Goal: Task Accomplishment & Management: Use online tool/utility

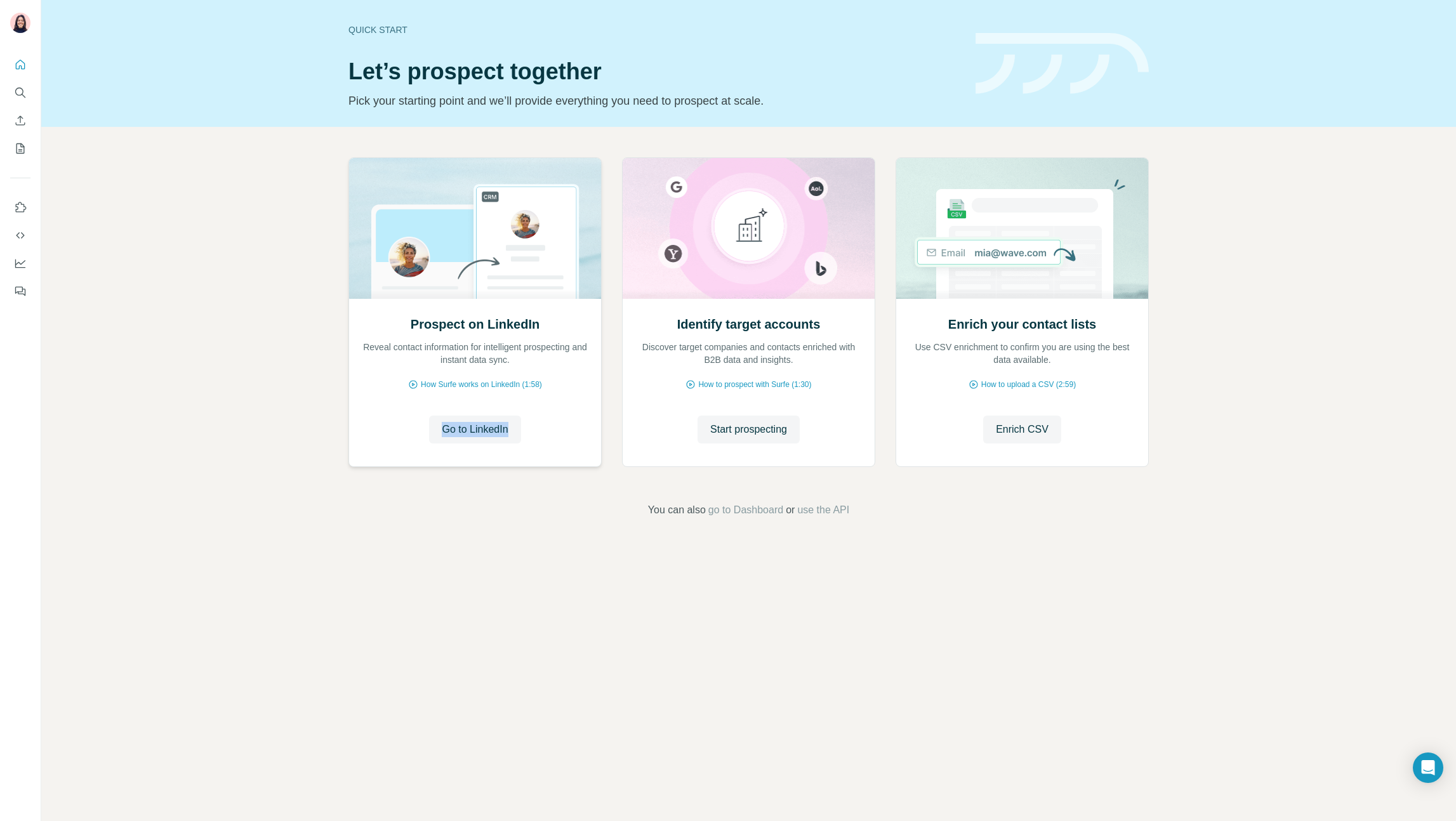
drag, startPoint x: 276, startPoint y: 436, endPoint x: 412, endPoint y: 444, distance: 136.2
click at [277, 435] on div "Prospect on LinkedIn Reveal contact information for intelligent prospecting and…" at bounding box center [748, 338] width 1415 height 422
click at [466, 429] on span "Go to LinkedIn" at bounding box center [474, 429] width 66 height 15
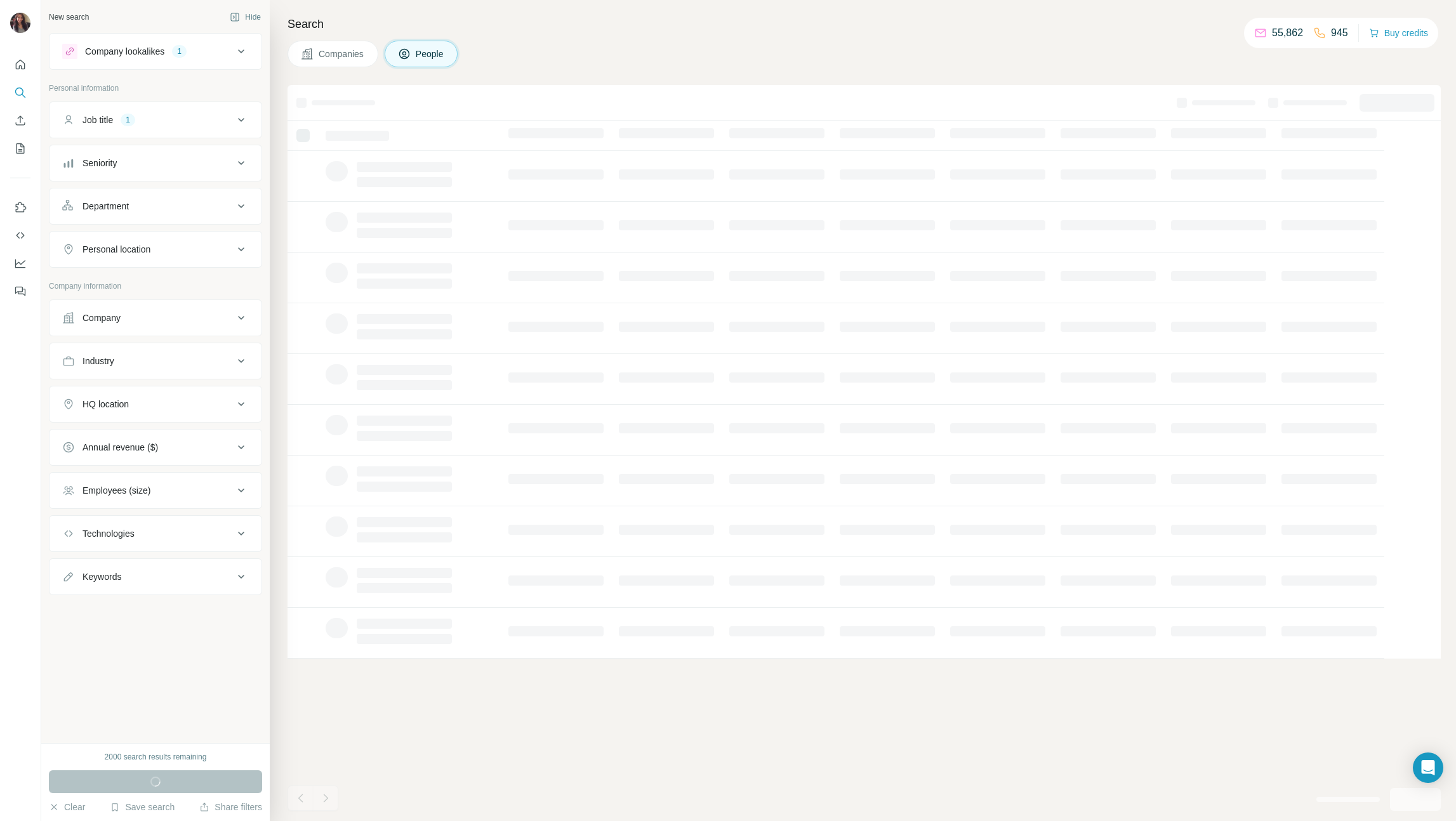
click at [230, 123] on div "Job title 1" at bounding box center [148, 119] width 172 height 13
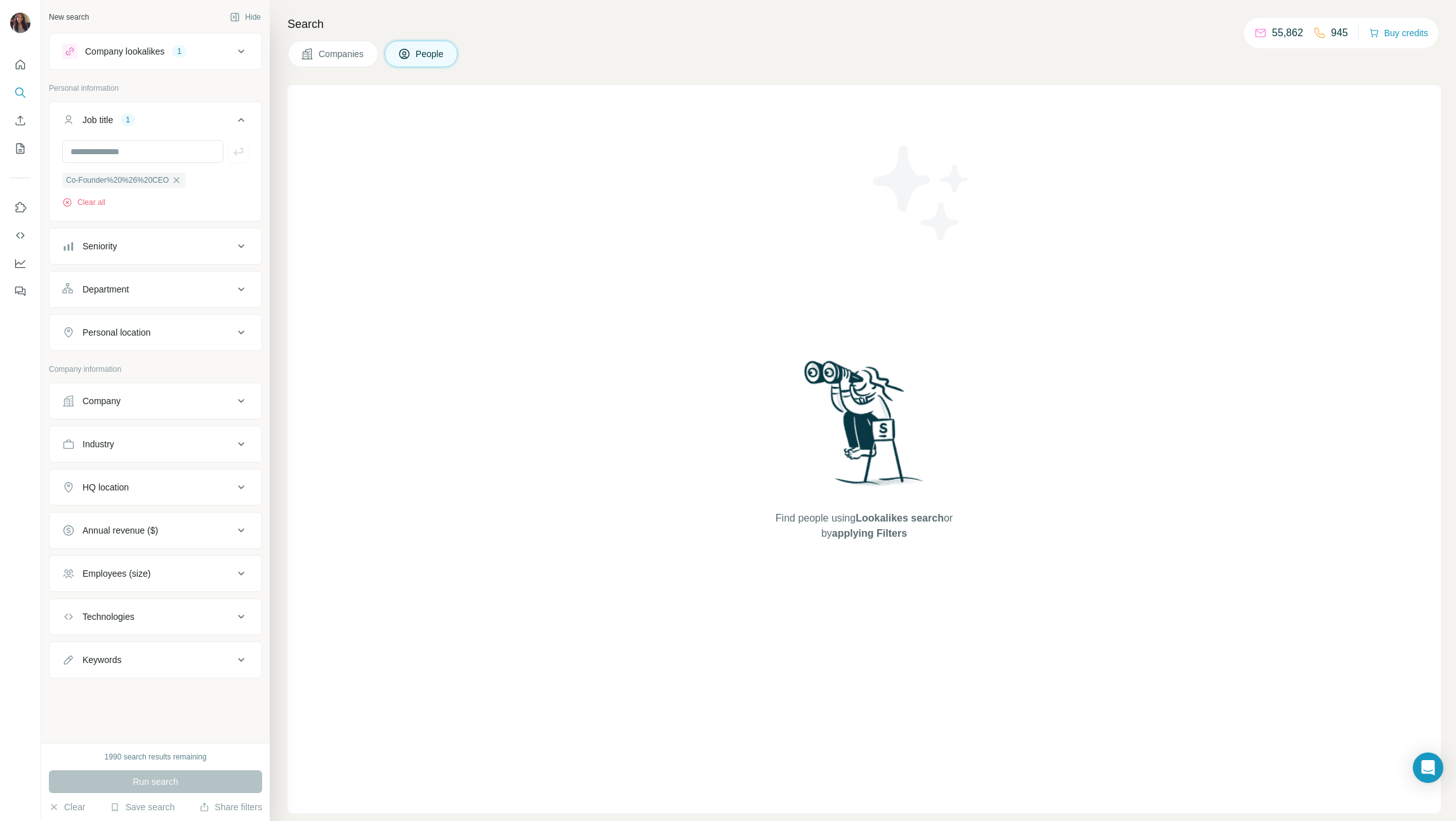
drag, startPoint x: 921, startPoint y: 300, endPoint x: 771, endPoint y: 275, distance: 152.1
click at [787, 277] on div "Find people using Lookalikes search or by applying Filters" at bounding box center [864, 449] width 228 height 728
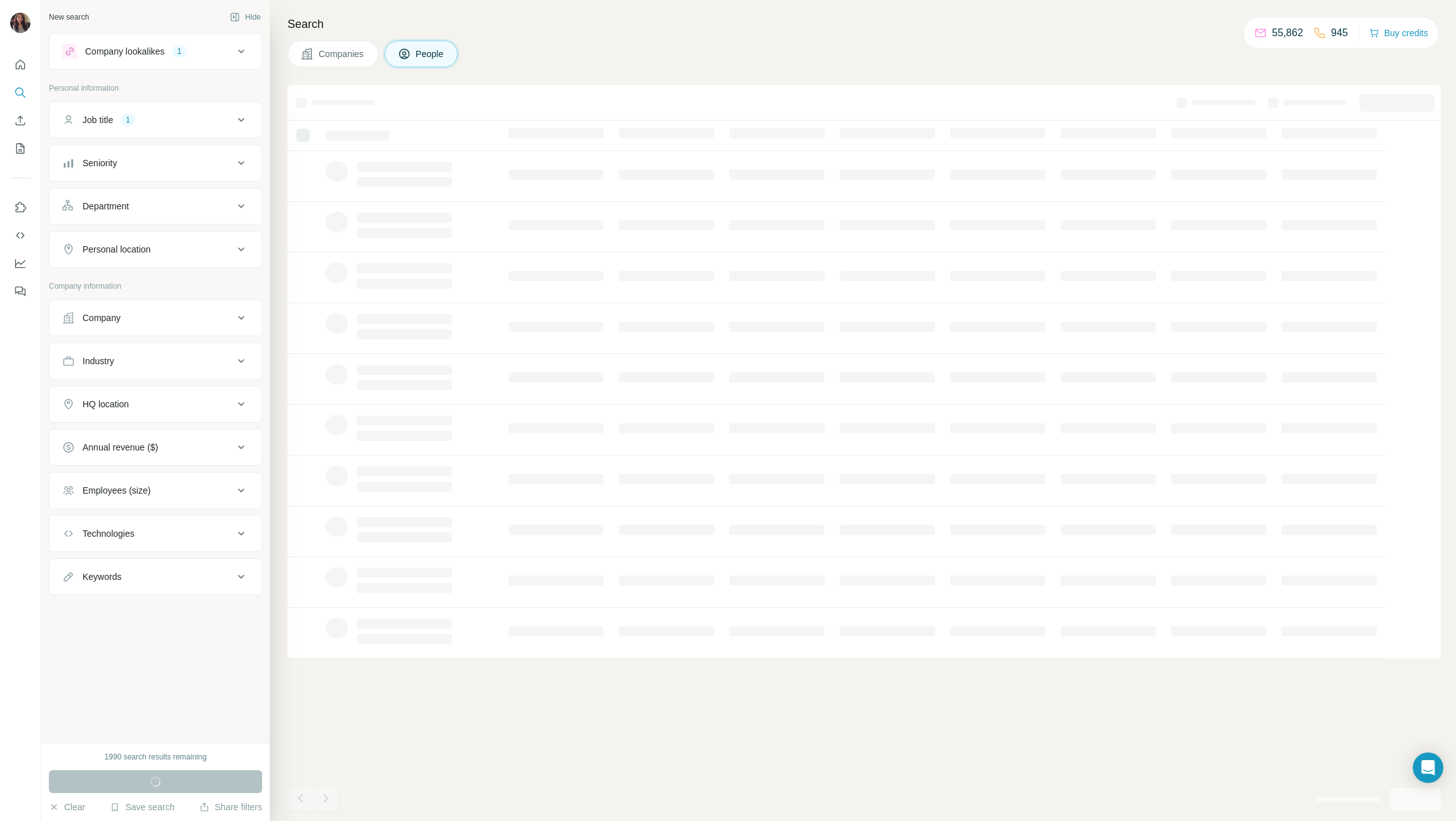
click at [241, 60] on button "Company lookalikes 1" at bounding box center [155, 51] width 212 height 30
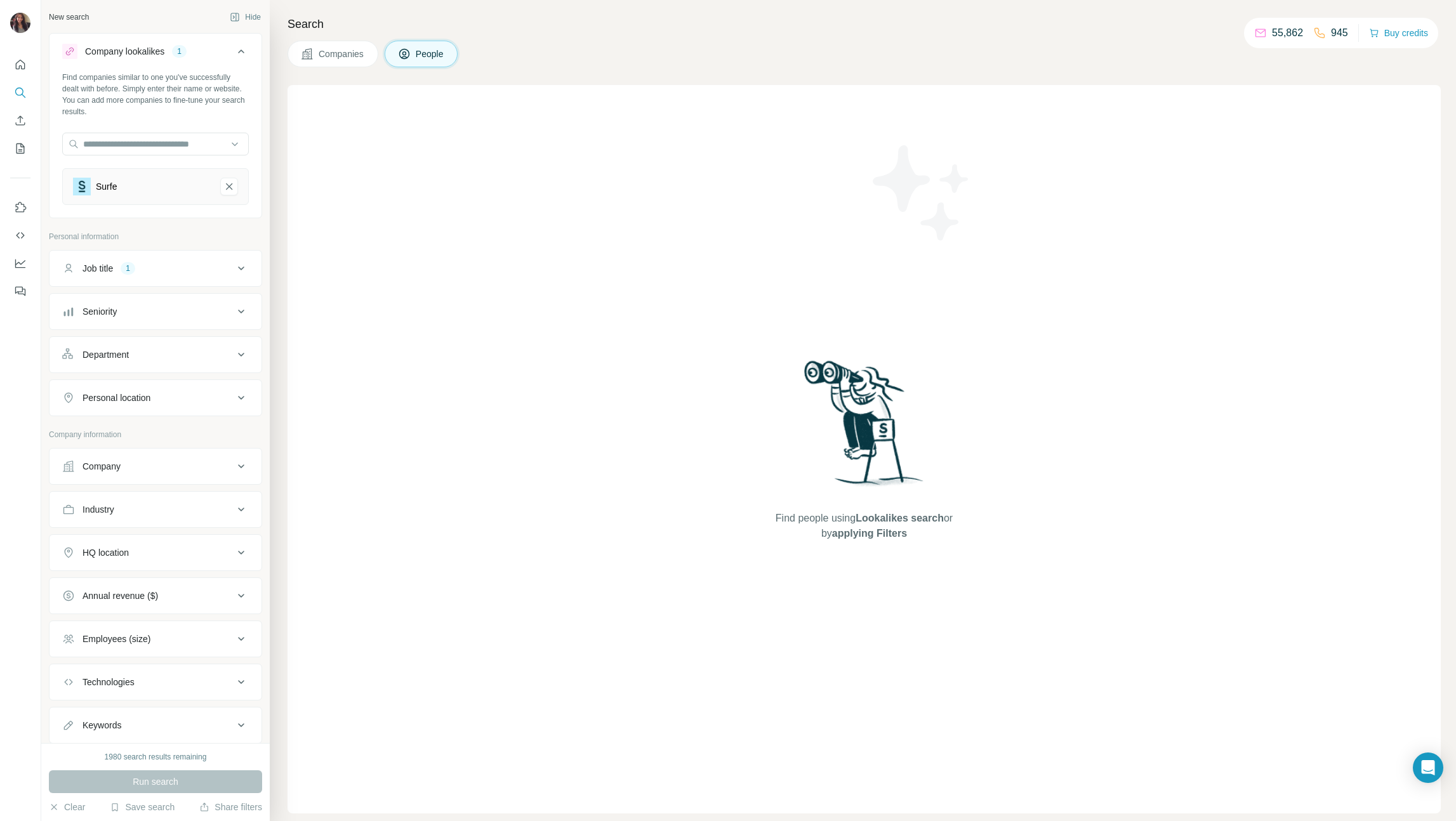
click at [241, 60] on button "Company lookalikes 1" at bounding box center [155, 53] width 212 height 35
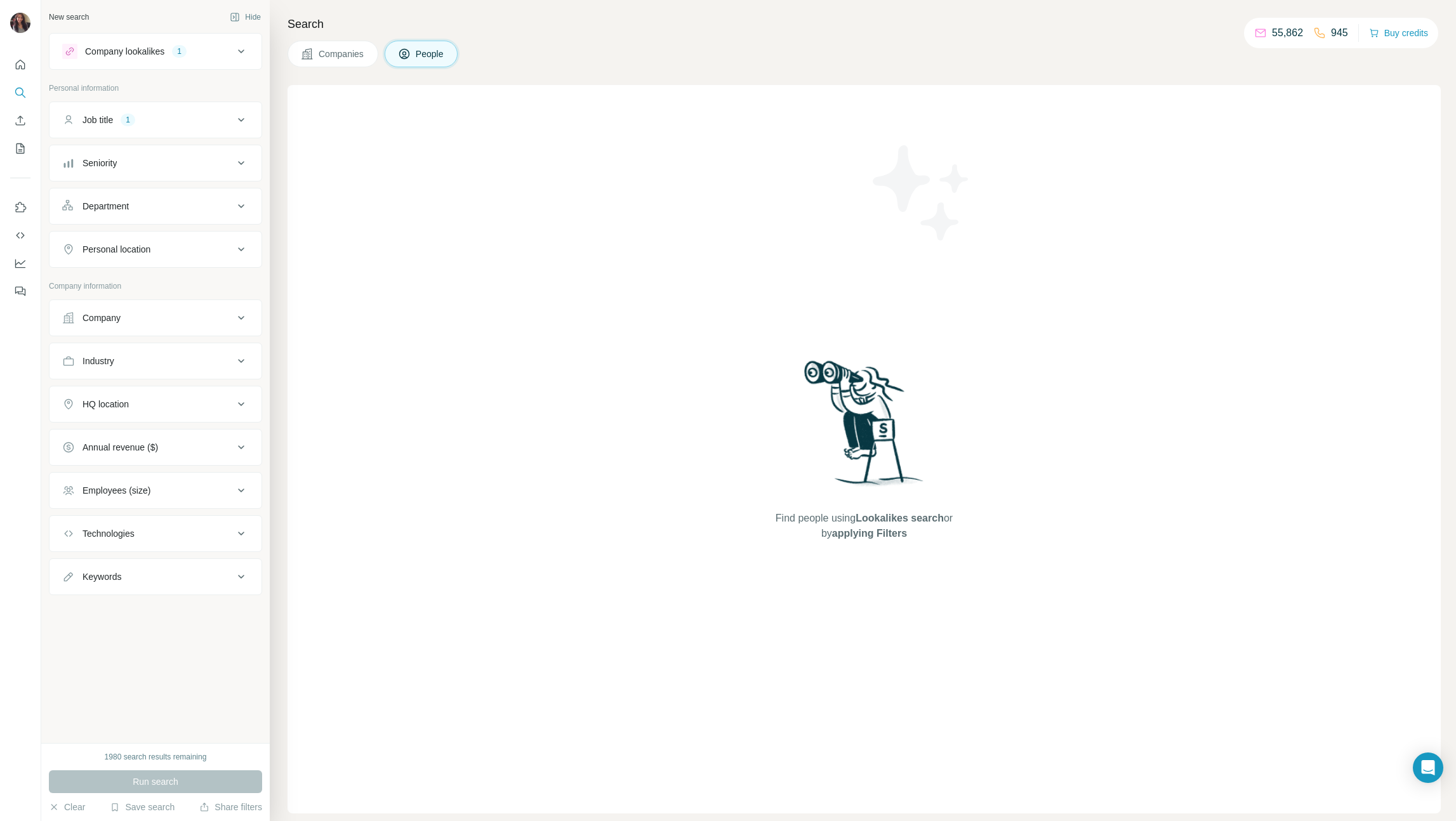
click at [225, 129] on button "Job title 1" at bounding box center [155, 119] width 212 height 30
